Goal: Transaction & Acquisition: Purchase product/service

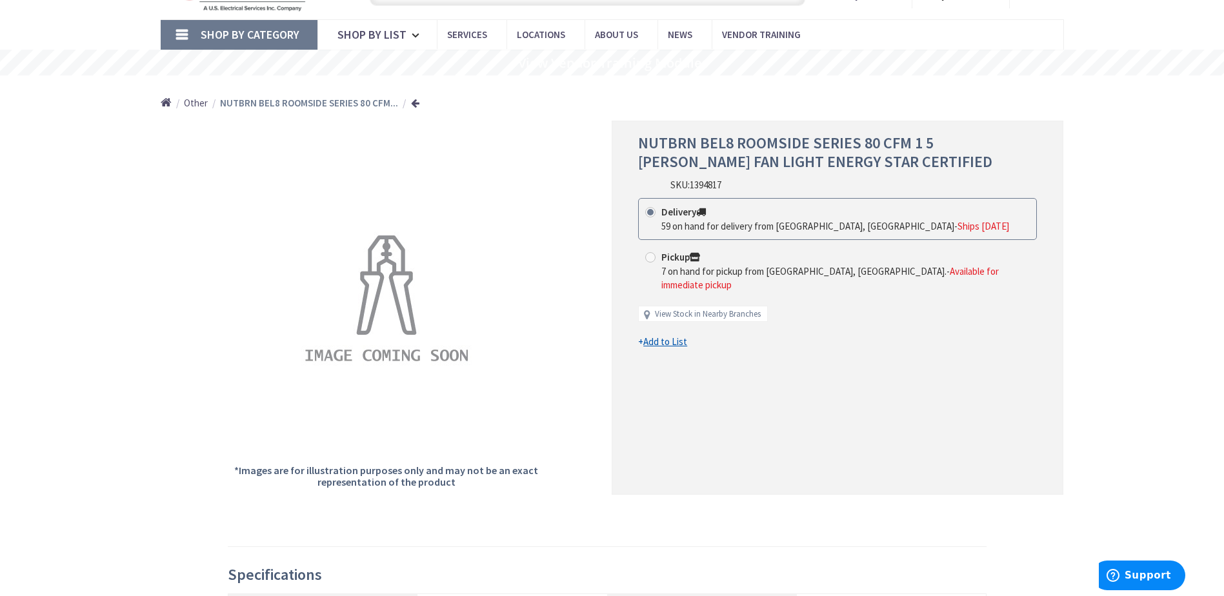
drag, startPoint x: 90, startPoint y: 191, endPoint x: 89, endPoint y: 165, distance: 25.8
click at [87, 187] on div "NUTBRN BEL8 ROOMSIDE SERIES 80 CFM 1 5 SONES FAN LIGHT ENERGY STAR CERTIFIED Sh…" at bounding box center [612, 483] width 1224 height 1045
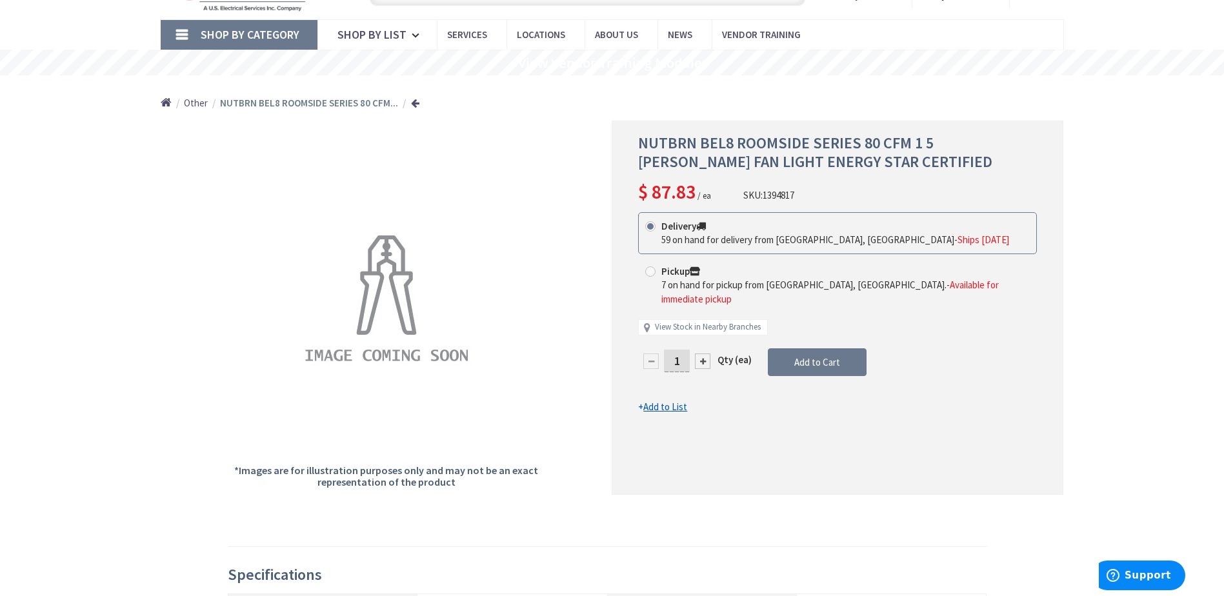
click at [116, 241] on div "NUTBRN BEL8 ROOMSIDE SERIES 80 CFM 1 5 SONES FAN LIGHT ENERGY STAR CERTIFIED Sh…" at bounding box center [612, 483] width 1224 height 1045
